Goal: Task Accomplishment & Management: Manage account settings

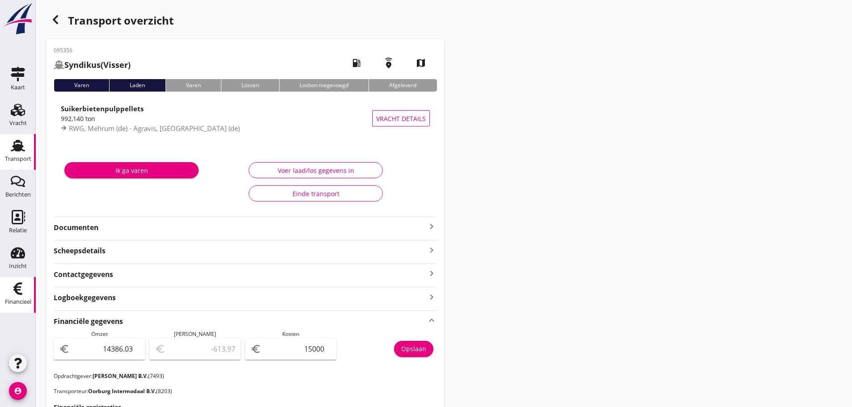
click at [33, 297] on link "Financieel Financieel" at bounding box center [18, 295] width 36 height 36
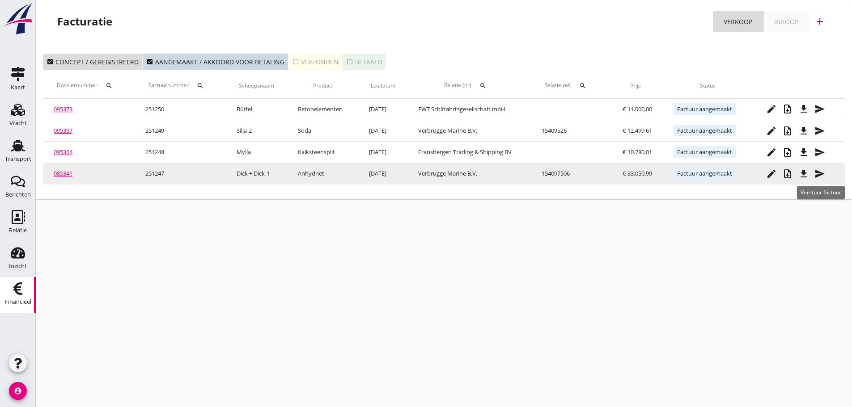
click at [825, 174] on icon "send" at bounding box center [819, 174] width 11 height 11
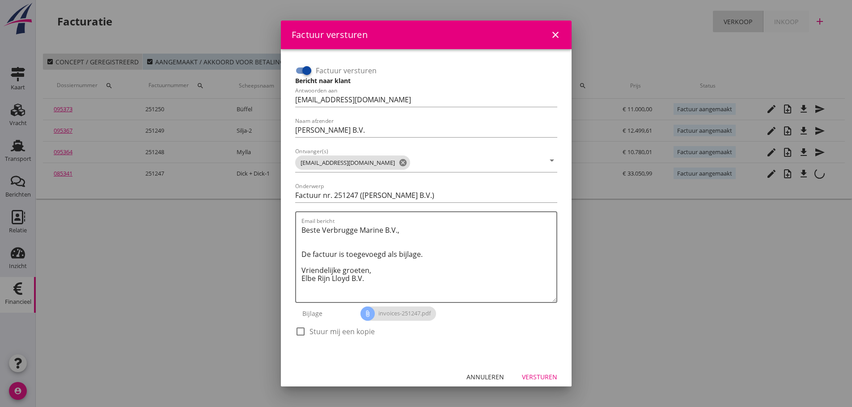
click at [301, 335] on div at bounding box center [300, 331] width 15 height 15
checkbox input "true"
click at [532, 376] on div "Versturen" at bounding box center [539, 376] width 35 height 9
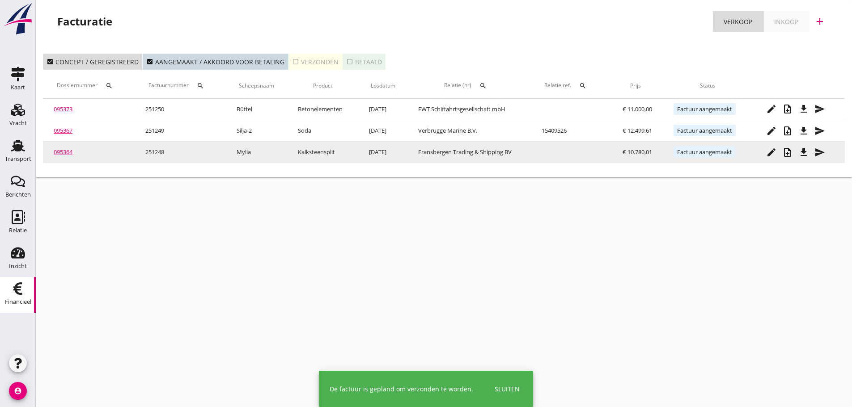
click at [819, 154] on icon "send" at bounding box center [819, 152] width 11 height 11
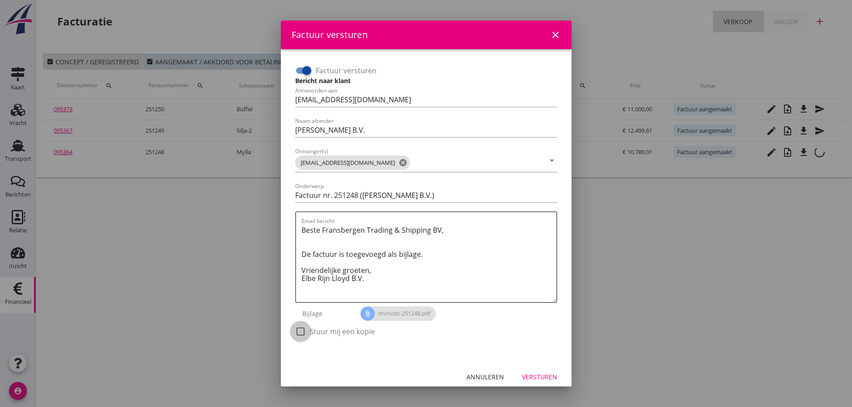
click at [300, 328] on div at bounding box center [300, 331] width 15 height 15
checkbox input "true"
click at [542, 381] on div "Versturen" at bounding box center [539, 376] width 35 height 9
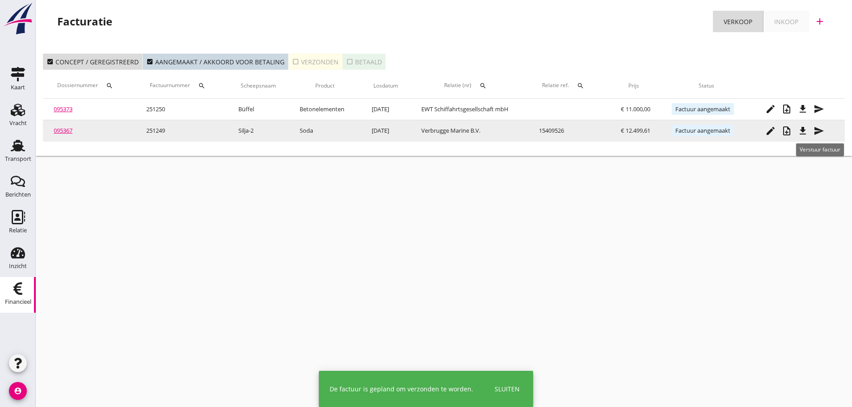
click at [817, 131] on icon "send" at bounding box center [818, 131] width 11 height 11
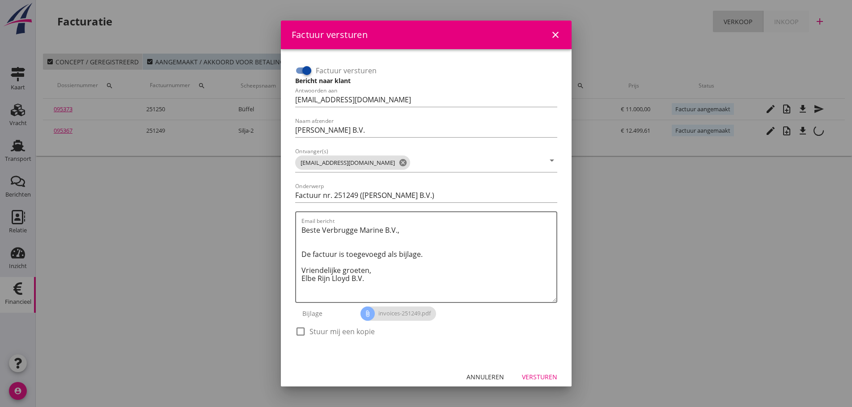
click at [296, 337] on div at bounding box center [300, 331] width 15 height 15
checkbox input "true"
click at [549, 380] on div "Versturen" at bounding box center [539, 376] width 35 height 9
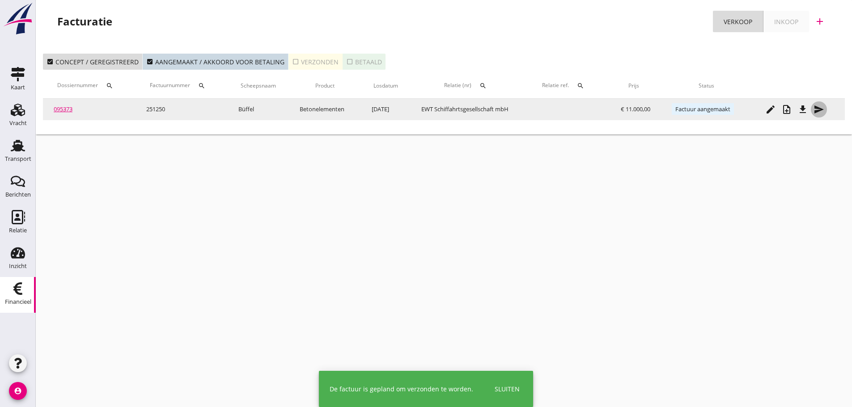
click at [819, 113] on icon "send" at bounding box center [818, 109] width 11 height 11
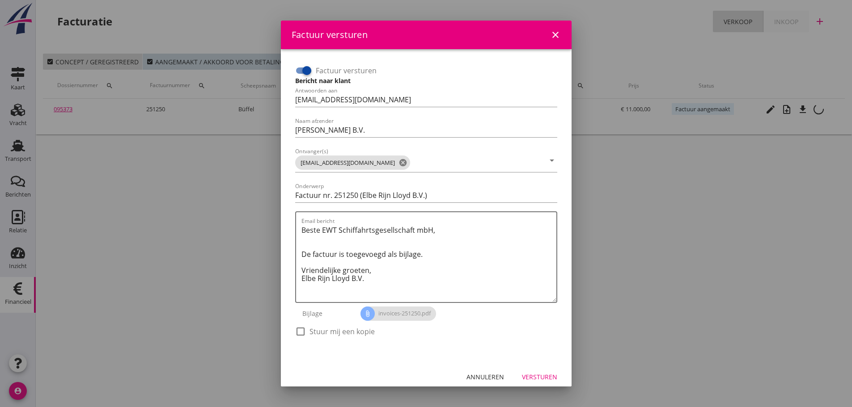
drag, startPoint x: 302, startPoint y: 332, endPoint x: 440, endPoint y: 342, distance: 138.5
click at [302, 331] on div at bounding box center [300, 331] width 15 height 15
checkbox input "true"
click at [538, 375] on div "Versturen" at bounding box center [539, 376] width 35 height 9
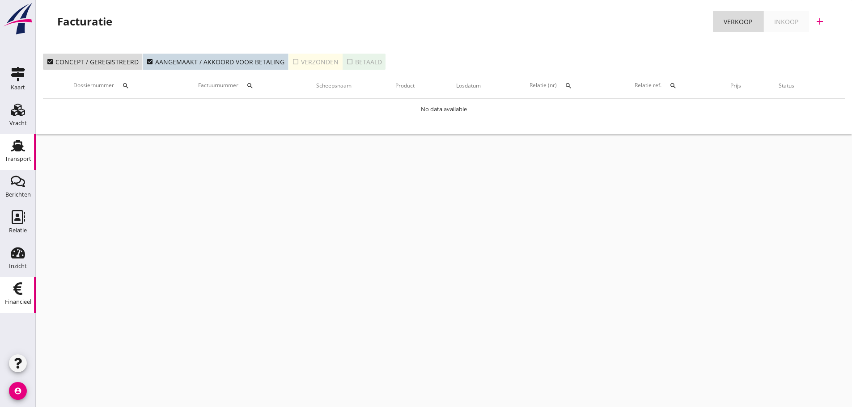
click at [16, 152] on icon "Transport" at bounding box center [18, 146] width 14 height 14
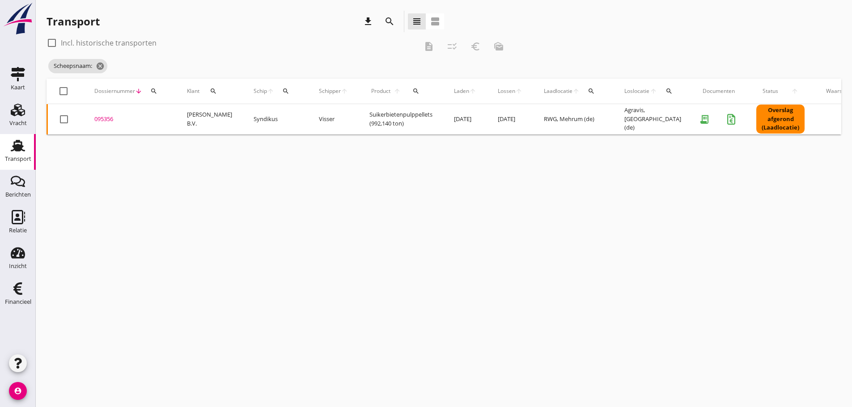
click at [152, 88] on icon "search" at bounding box center [153, 91] width 7 height 7
click at [108, 68] on div "Scheepsnaam: cancel" at bounding box center [279, 66] width 464 height 18
click at [104, 67] on icon "cancel" at bounding box center [100, 66] width 9 height 9
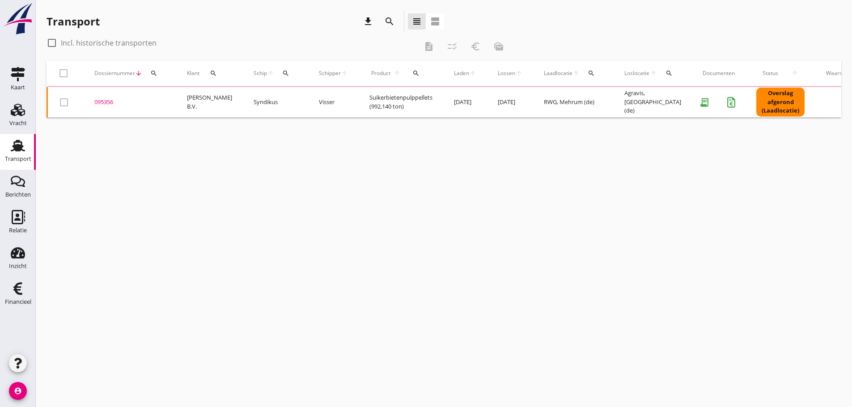
click at [151, 72] on icon "search" at bounding box center [153, 73] width 7 height 7
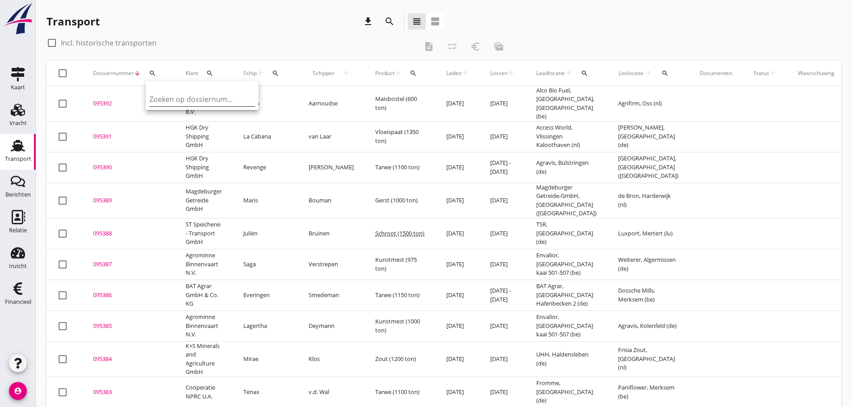
click at [155, 100] on input "Zoeken op dossiernummer..." at bounding box center [195, 99] width 93 height 14
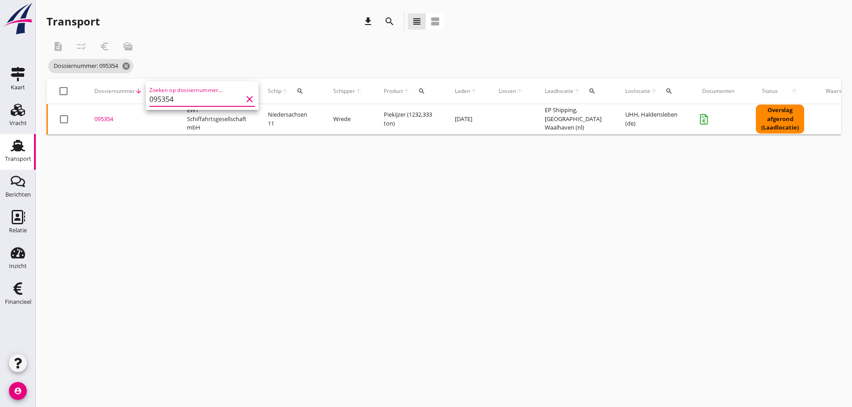
type input "095354"
click at [244, 98] on icon "clear" at bounding box center [249, 99] width 11 height 11
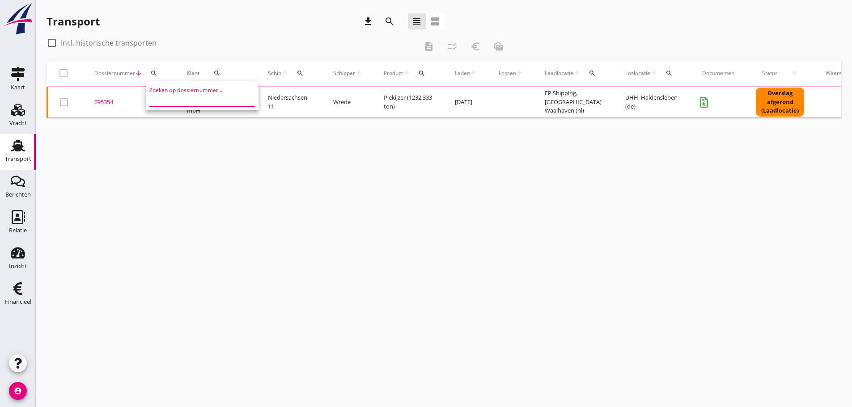
click at [301, 72] on icon "search" at bounding box center [299, 73] width 7 height 7
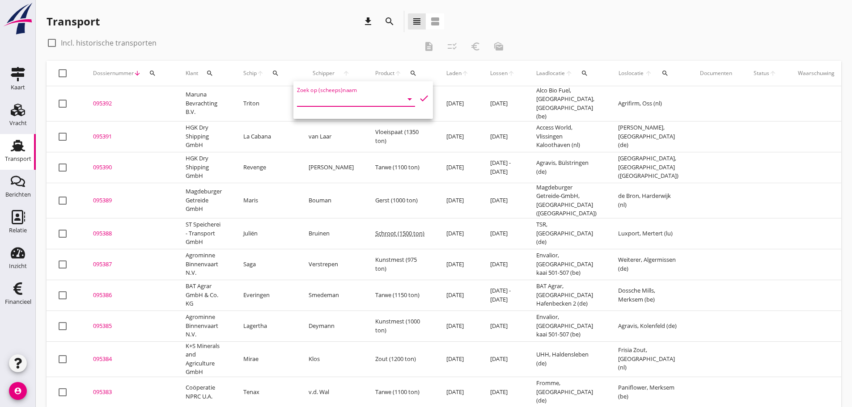
click at [320, 99] on input "Zoek op (scheeps)naam" at bounding box center [343, 99] width 93 height 14
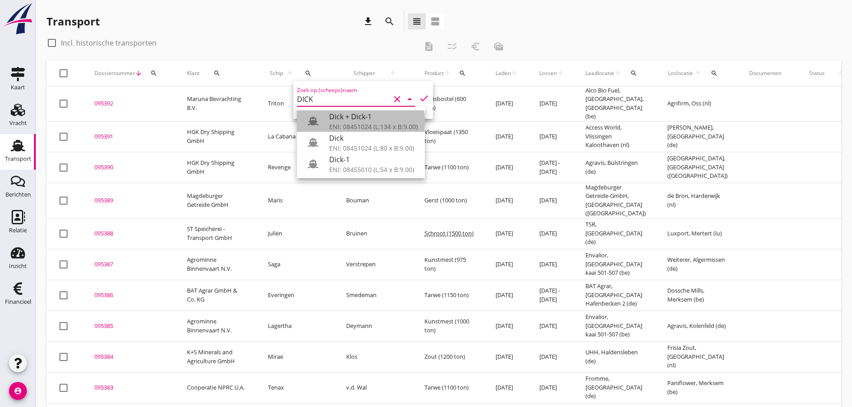
click at [349, 122] on div "Dick + Dick-1" at bounding box center [373, 116] width 89 height 11
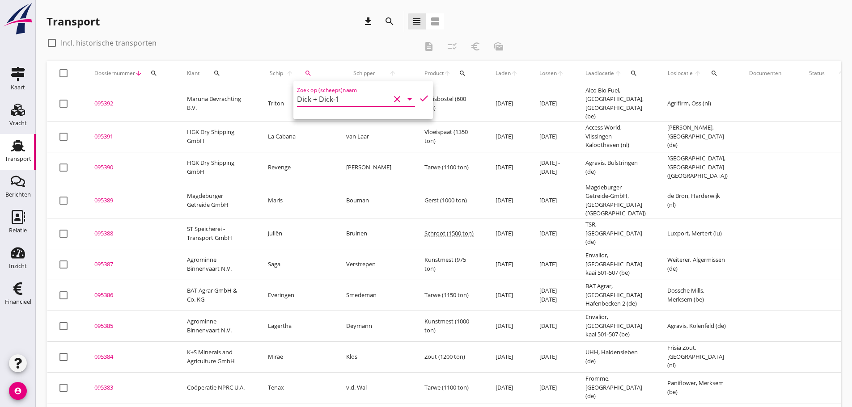
click at [419, 99] on icon "check" at bounding box center [424, 98] width 11 height 11
type input "Dick + Dick-1"
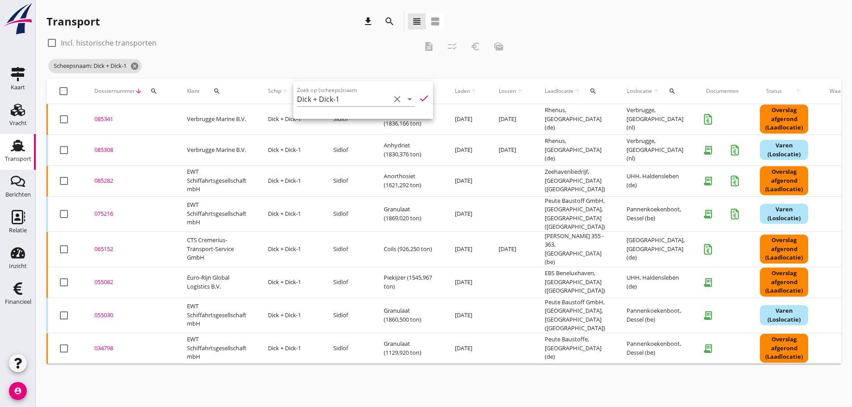
drag, startPoint x: 109, startPoint y: 119, endPoint x: 165, endPoint y: 139, distance: 59.1
click at [109, 119] on div "085341" at bounding box center [129, 119] width 71 height 9
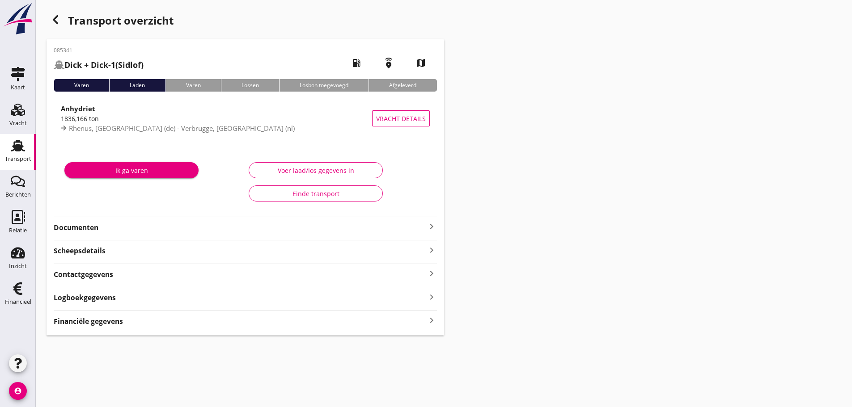
click at [94, 320] on strong "Financiële gegevens" at bounding box center [88, 322] width 69 height 10
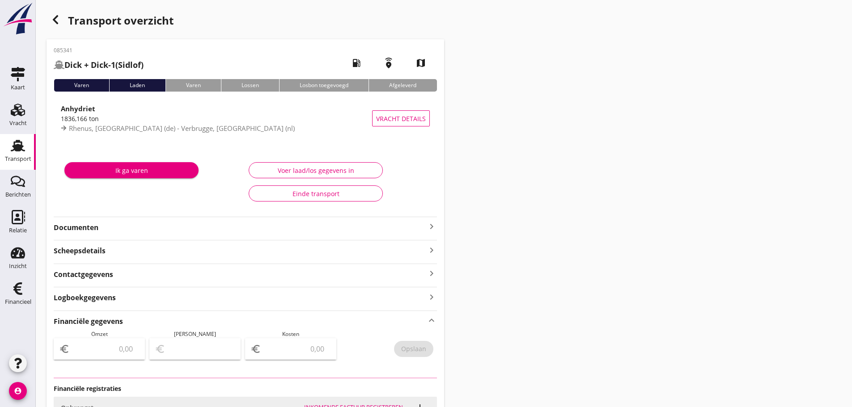
type input "33050.99"
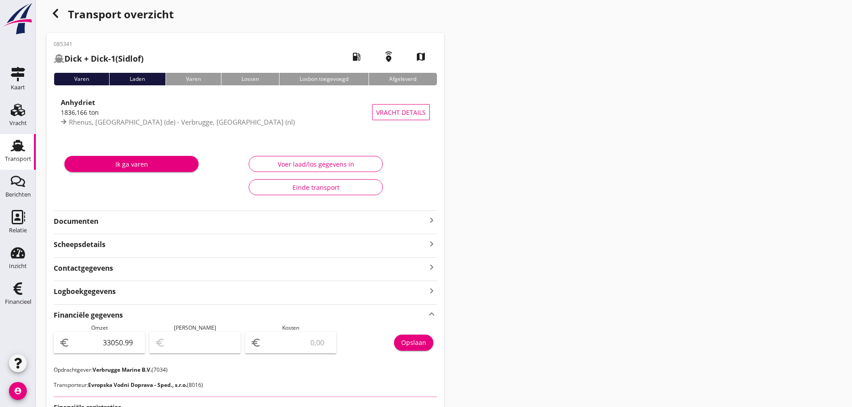
scroll to position [146, 0]
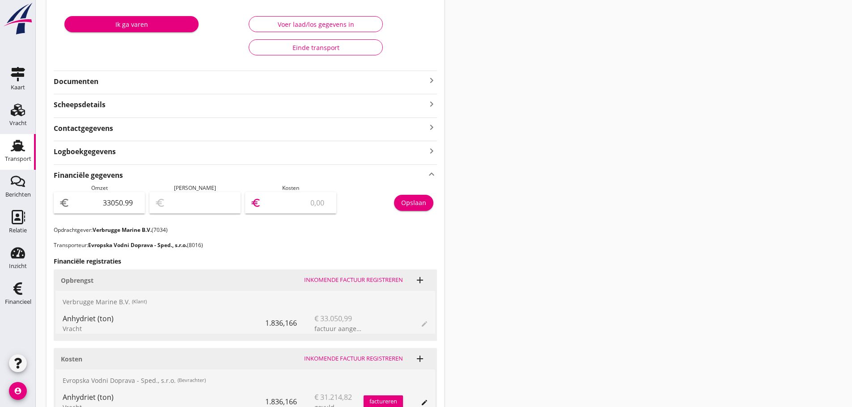
click at [295, 206] on input "number" at bounding box center [297, 203] width 68 height 14
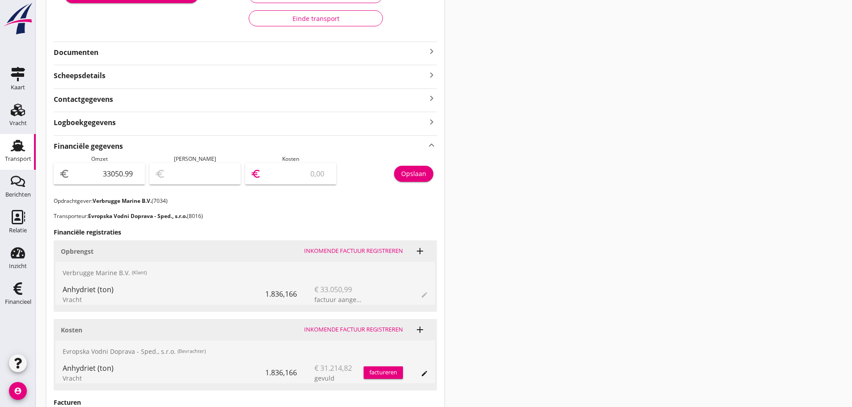
scroll to position [191, 0]
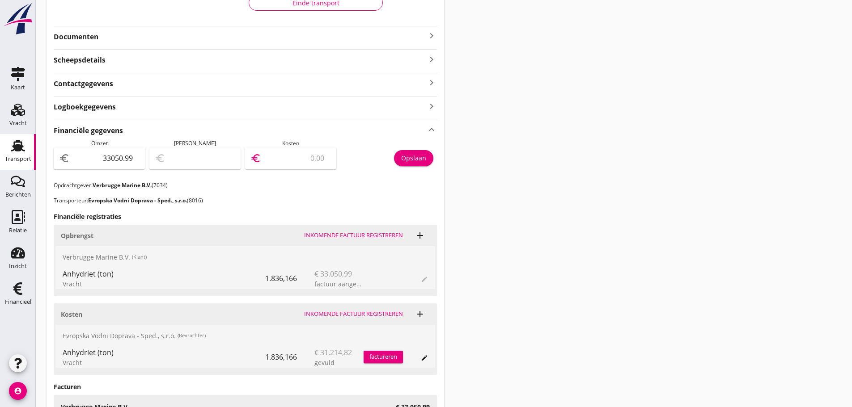
type input "33047.99"
type input "3"
type input "33019.99"
type input "31"
type input "32738.99"
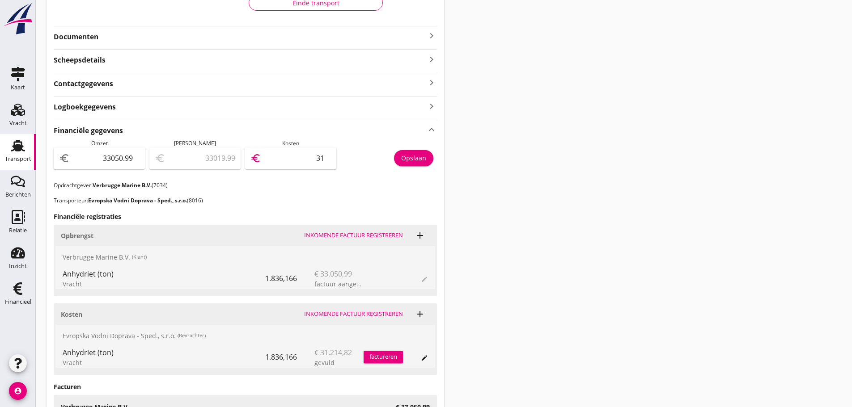
type input "312"
type input "29929.99"
type input "3121"
type input "1836.99"
type input "31214"
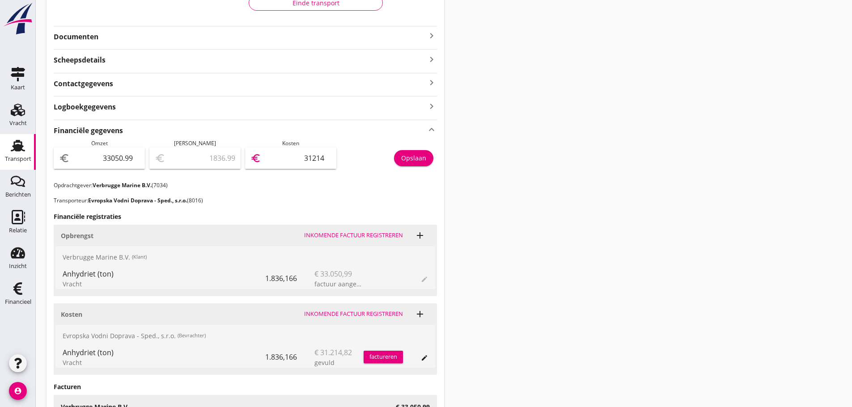
type input "-279097.01"
type input "312148"
type input "-3088431.01"
type input "3121482"
type input "-279097.01"
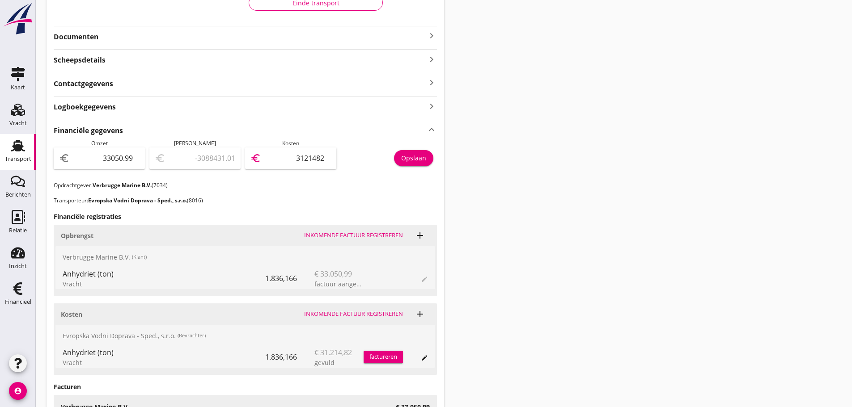
type input "312148"
type input "1836.99"
type input "31214"
type input "1836.19"
type input "31214.8"
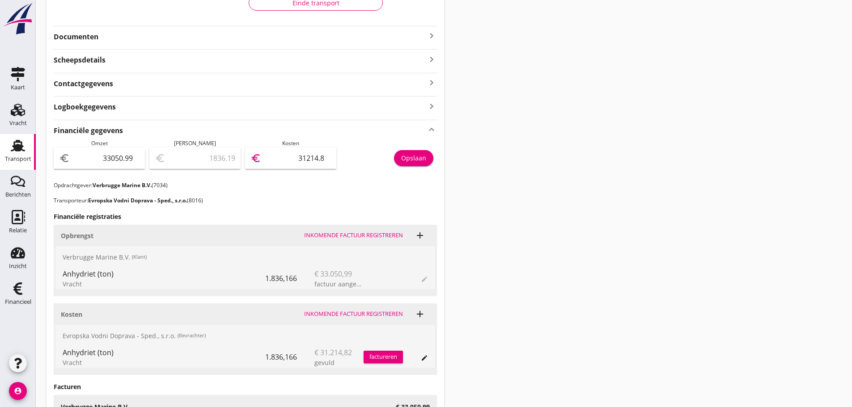
type input "1836.17"
type input "31214.82"
click at [412, 157] on div "Opslaan" at bounding box center [413, 157] width 25 height 9
